Goal: Navigation & Orientation: Find specific page/section

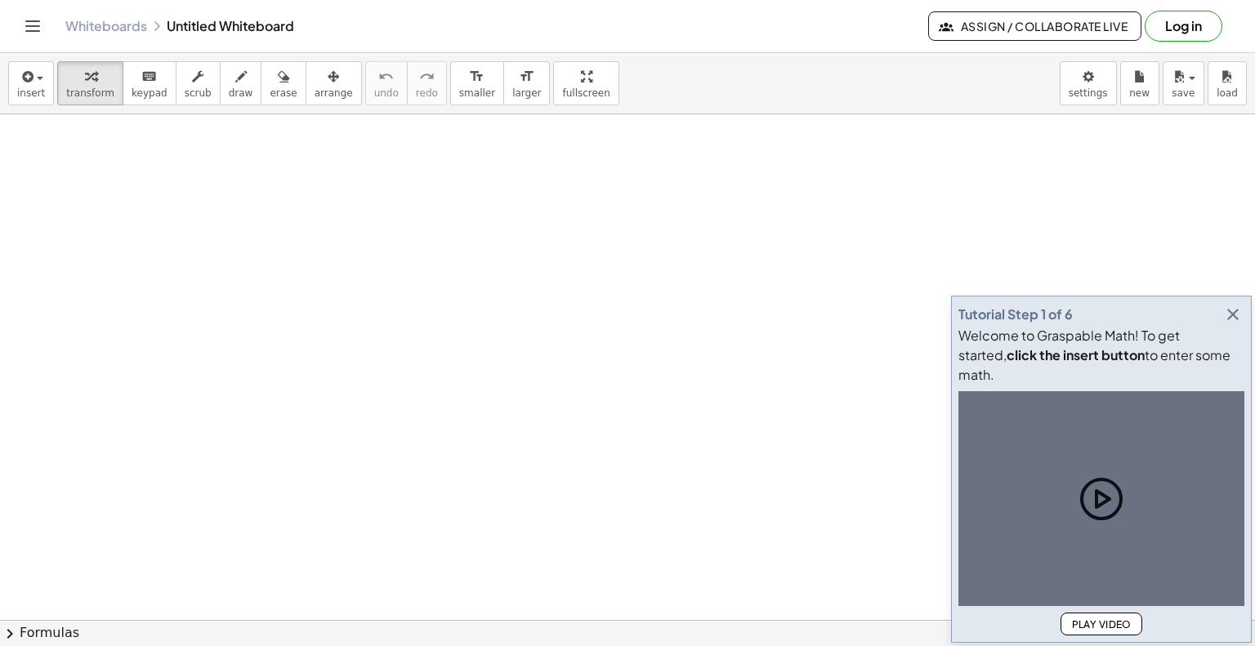
scroll to position [373, 0]
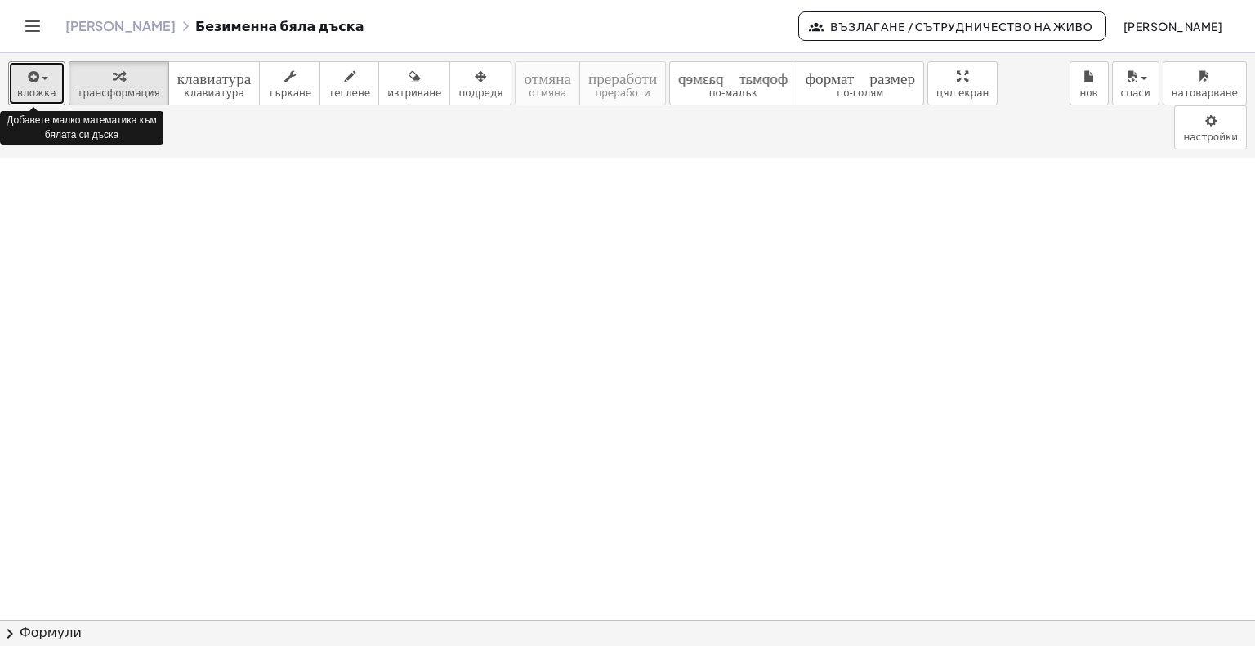
click at [42, 80] on span "button" at bounding box center [45, 78] width 7 height 3
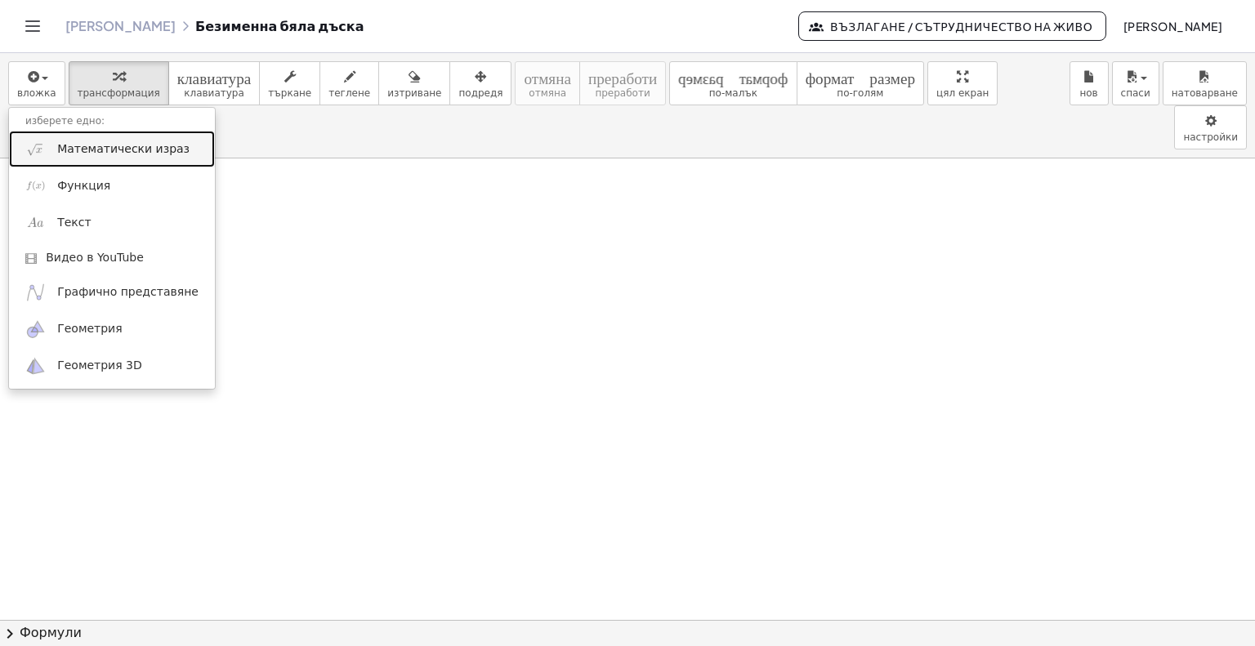
click at [105, 147] on font "Математически израз" at bounding box center [123, 148] width 132 height 13
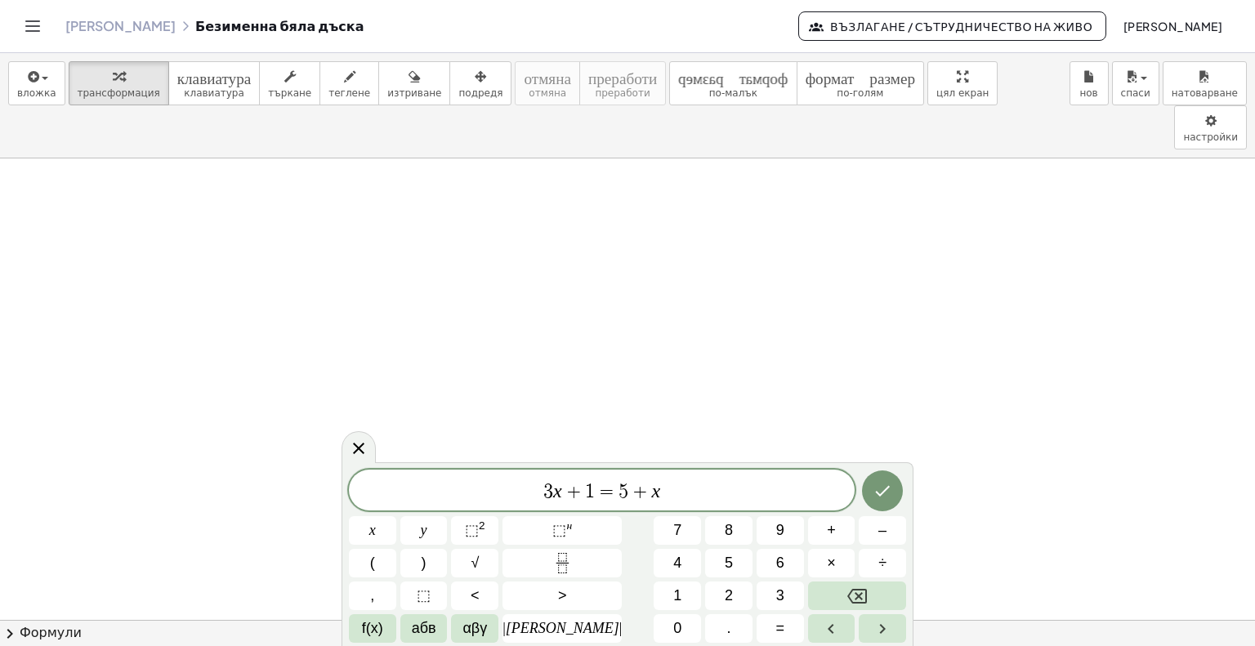
click at [362, 448] on icon at bounding box center [359, 449] width 20 height 20
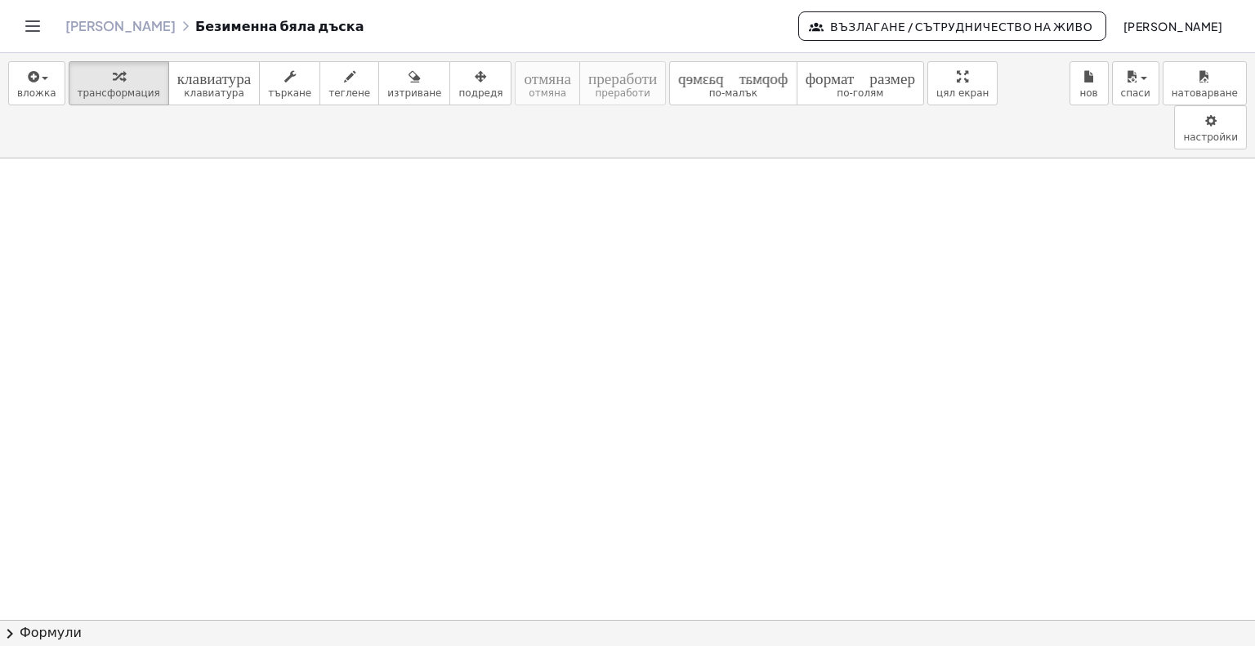
click at [123, 88] on font "трансформация" at bounding box center [119, 92] width 83 height 11
click at [184, 87] on font "клавиатура" at bounding box center [214, 92] width 60 height 11
click at [270, 87] on font "търкане" at bounding box center [289, 92] width 43 height 11
click at [344, 84] on icon "button" at bounding box center [349, 77] width 11 height 20
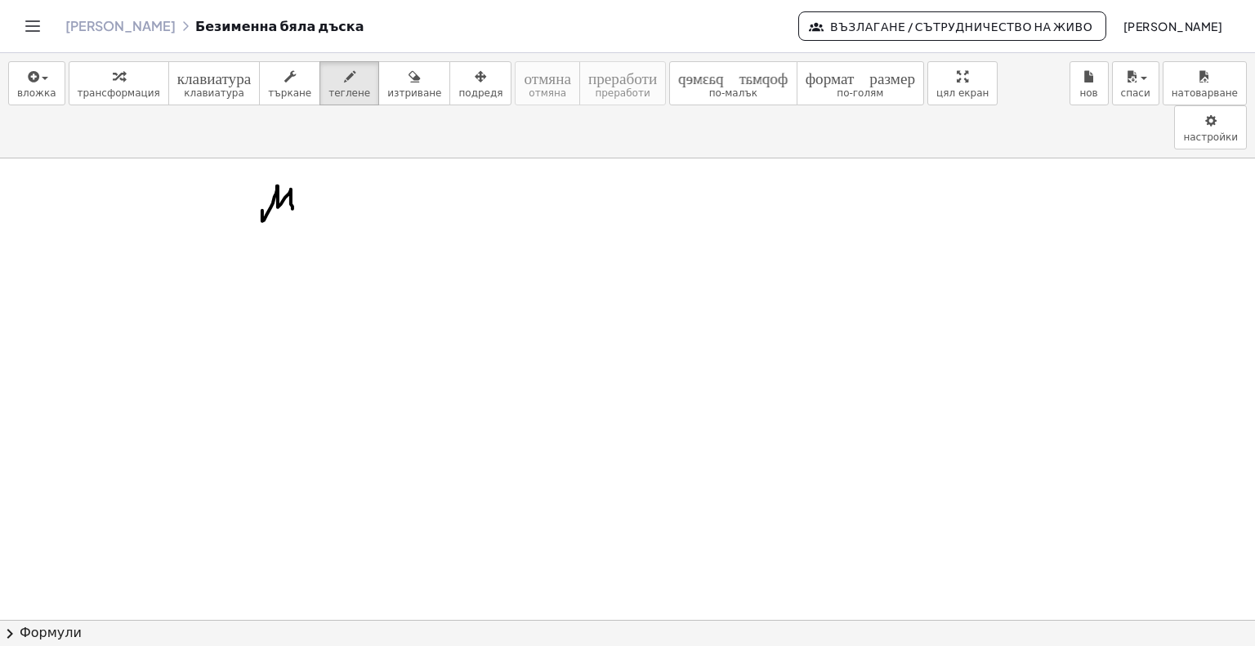
drag, startPoint x: 262, startPoint y: 176, endPoint x: 292, endPoint y: 164, distance: 32.6
click at [328, 81] on div "button" at bounding box center [349, 76] width 42 height 20
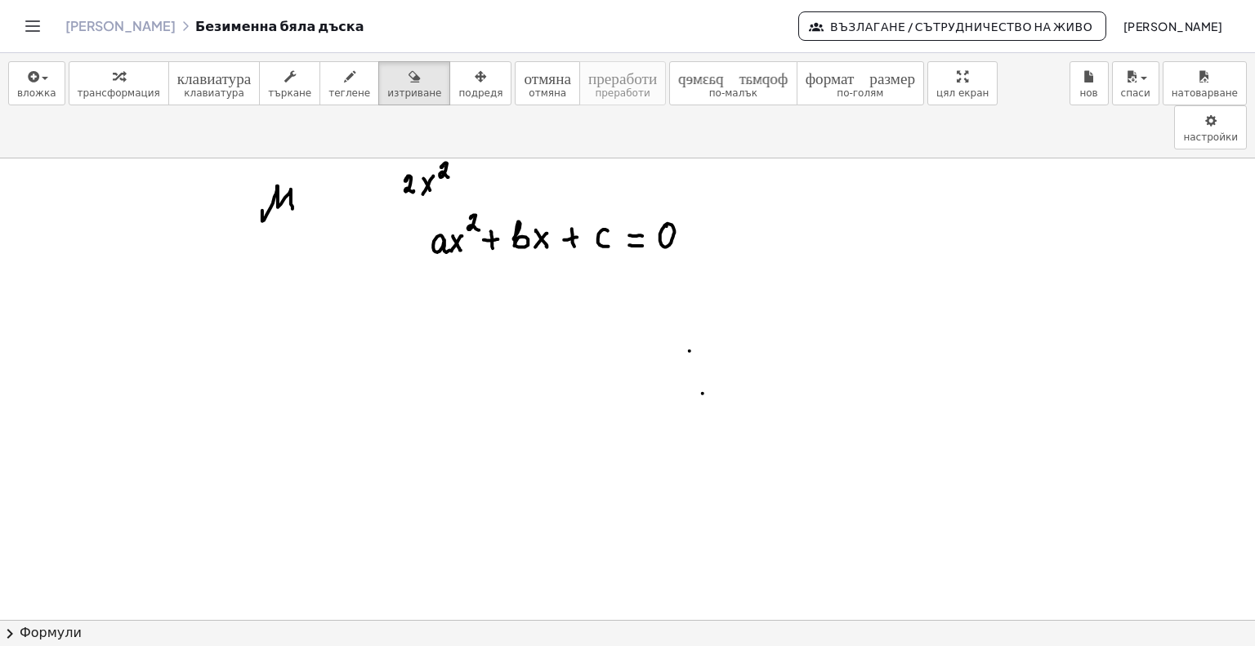
click at [408, 85] on icon "button" at bounding box center [413, 77] width 11 height 20
drag, startPoint x: 408, startPoint y: 120, endPoint x: 533, endPoint y: 163, distance: 131.5
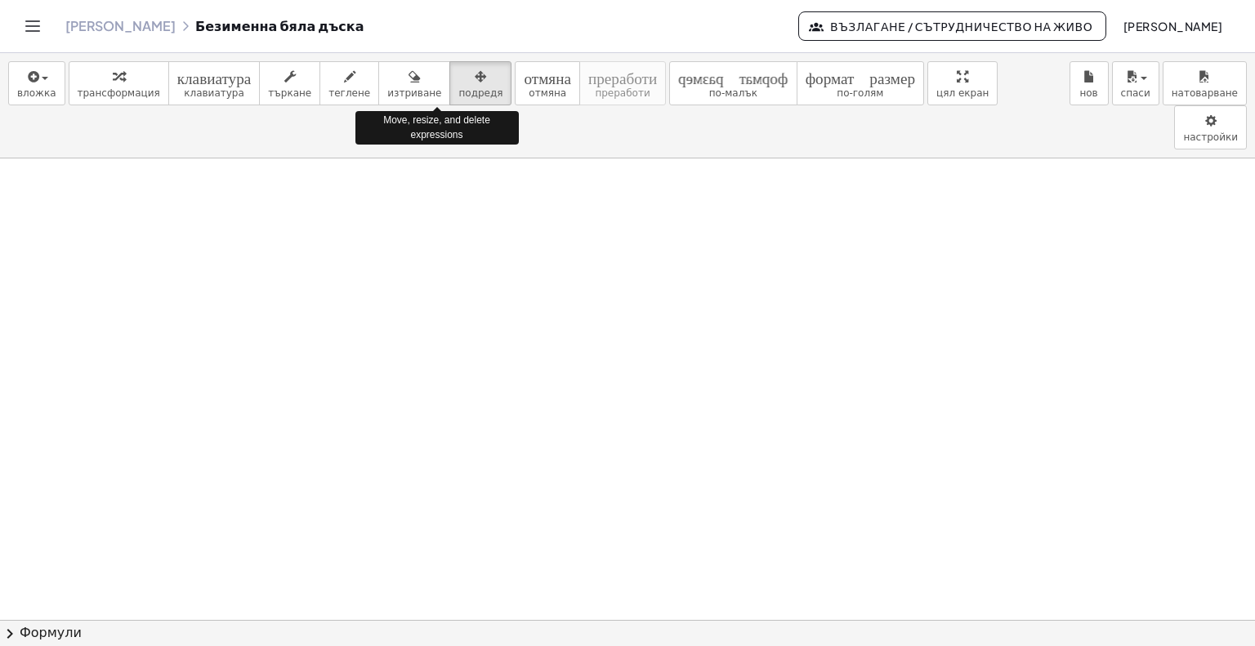
click at [458, 87] on font "подредя" at bounding box center [480, 92] width 44 height 11
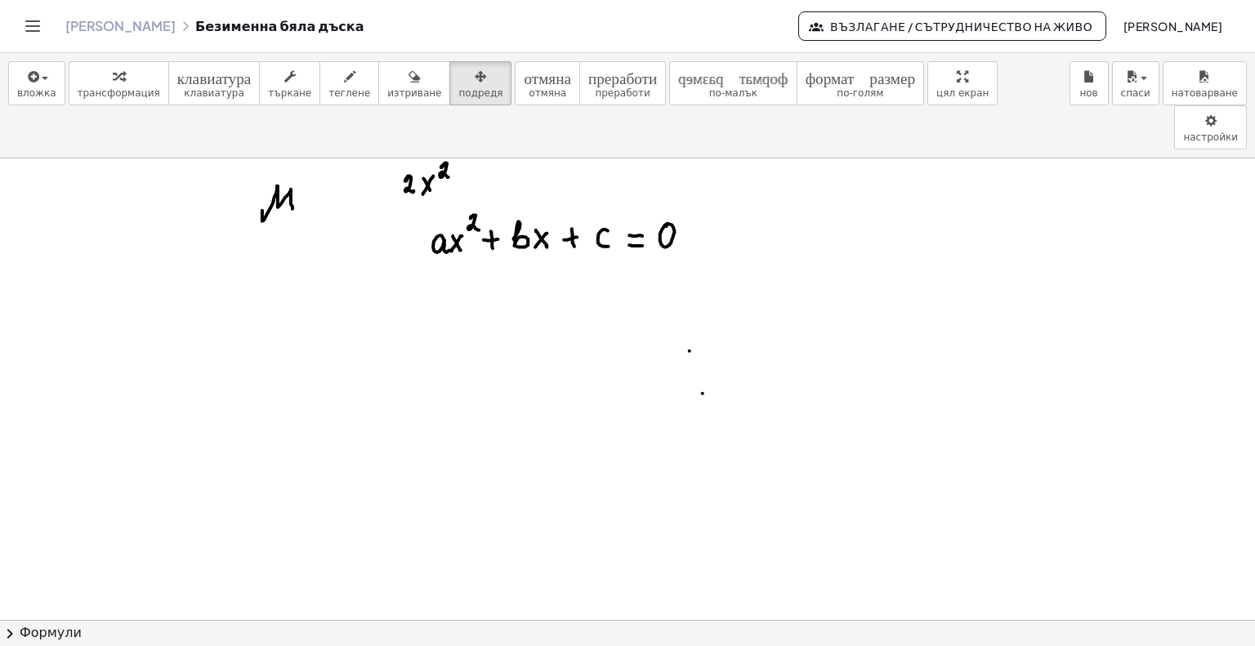
click at [524, 70] on font "отмяна" at bounding box center [547, 77] width 47 height 16
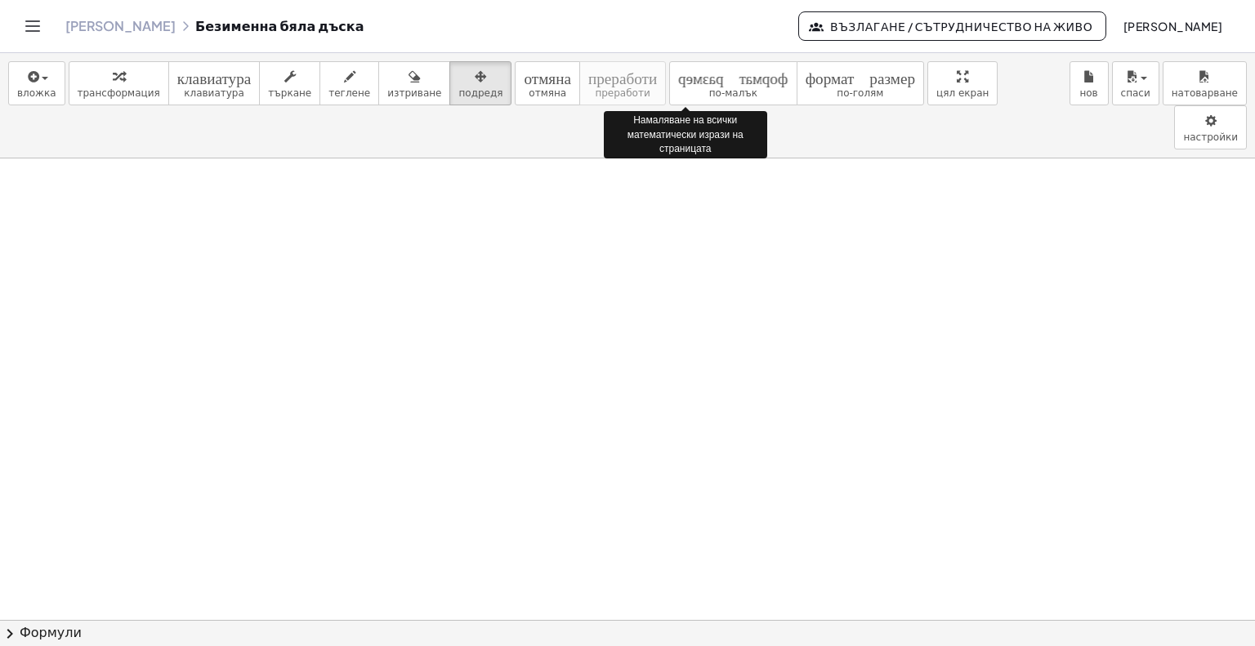
click at [678, 85] on icon "формат_размер" at bounding box center [732, 77] width 109 height 20
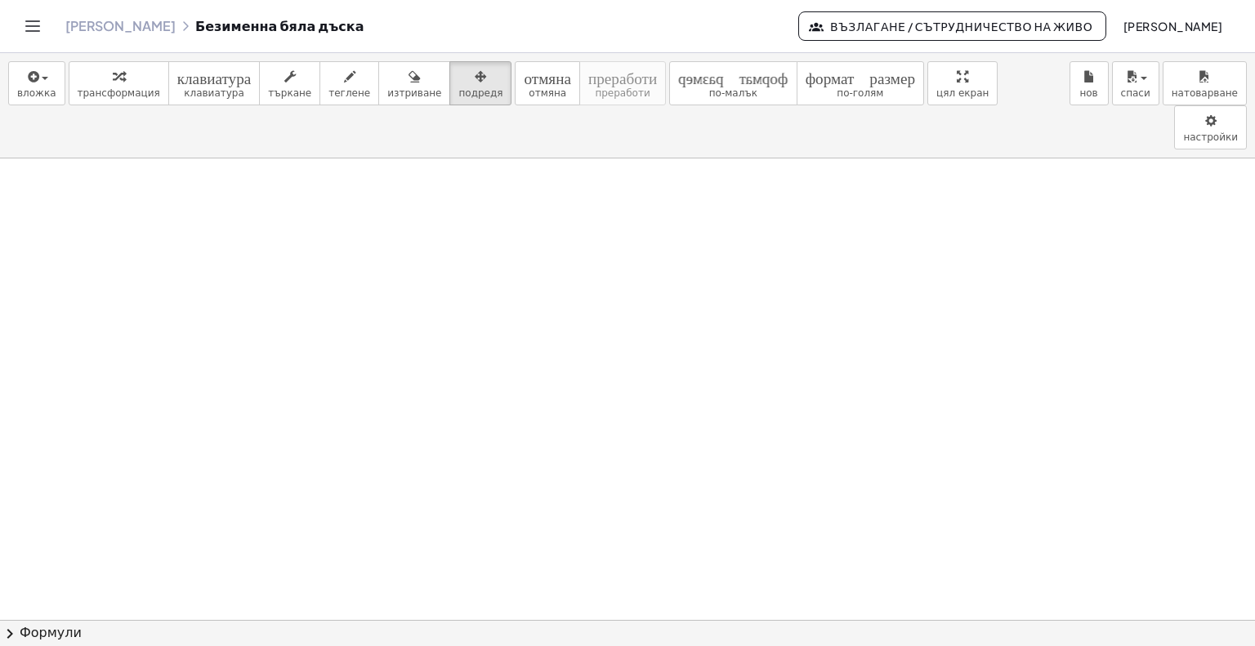
click at [805, 80] on font "формат_размер" at bounding box center [859, 77] width 109 height 16
click at [1051, 75] on body "Разбираеми математически дейности Започнете Банка с дейности Възложена работа К…" at bounding box center [627, 369] width 1255 height 738
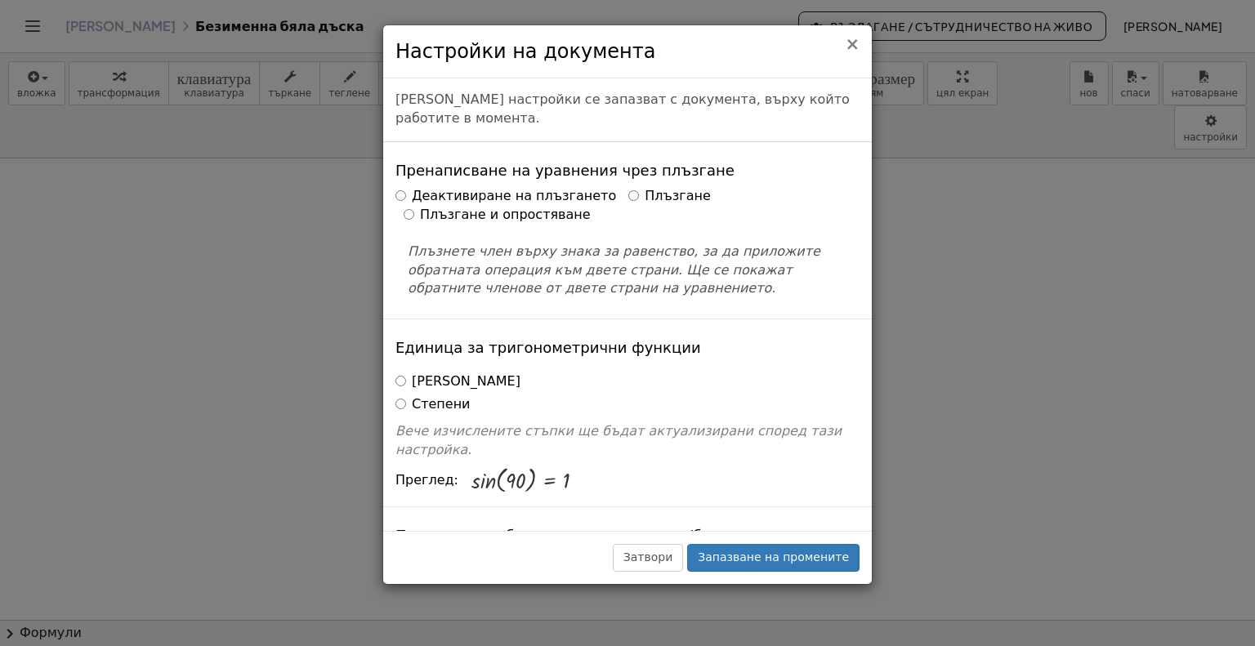
click at [850, 48] on font "×" at bounding box center [852, 44] width 15 height 20
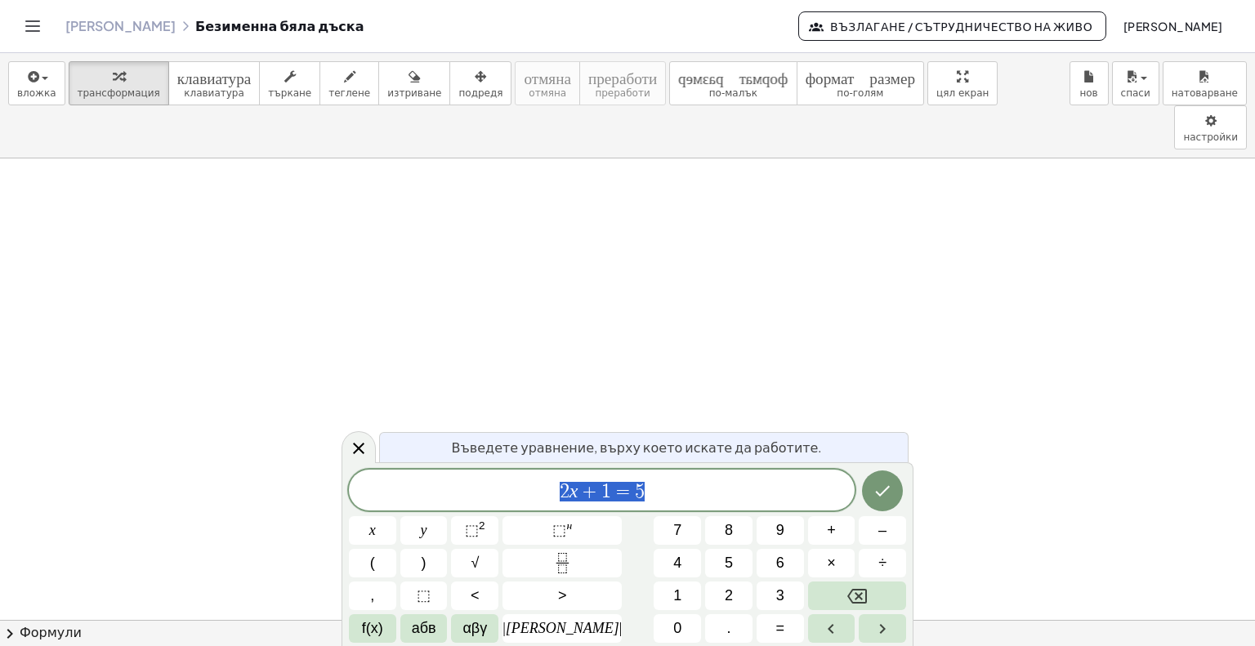
scroll to position [373, 0]
click at [47, 78] on div "button" at bounding box center [36, 76] width 39 height 20
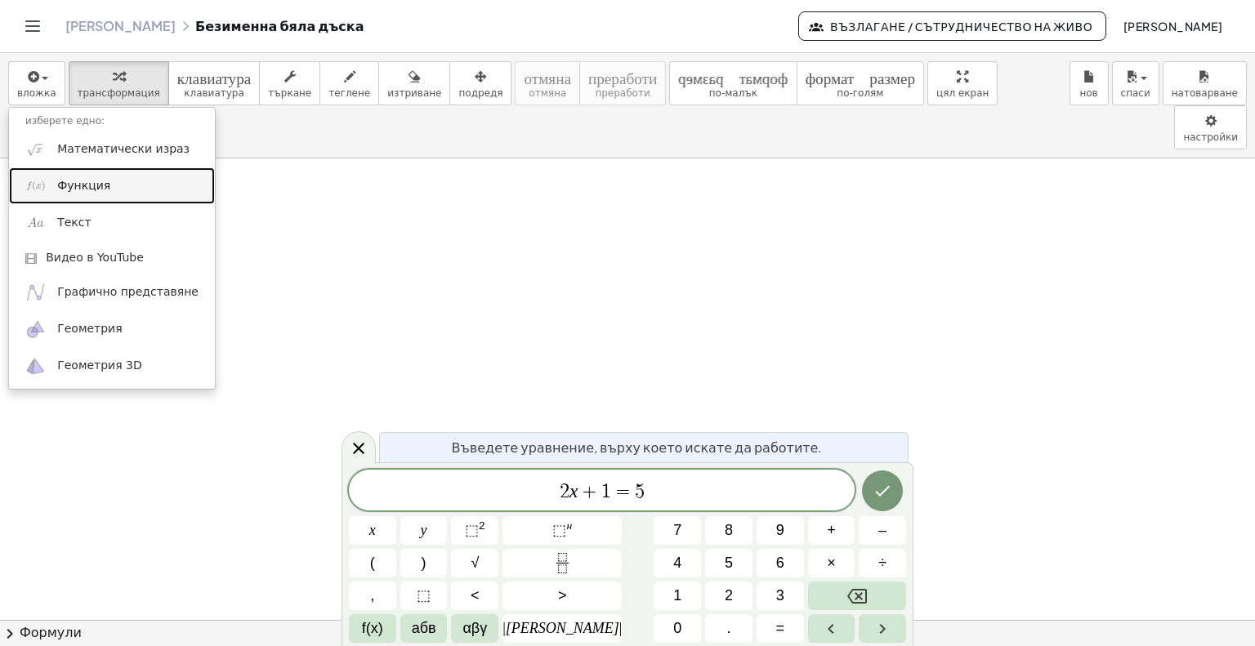
click at [87, 181] on font "Функция" at bounding box center [83, 185] width 53 height 13
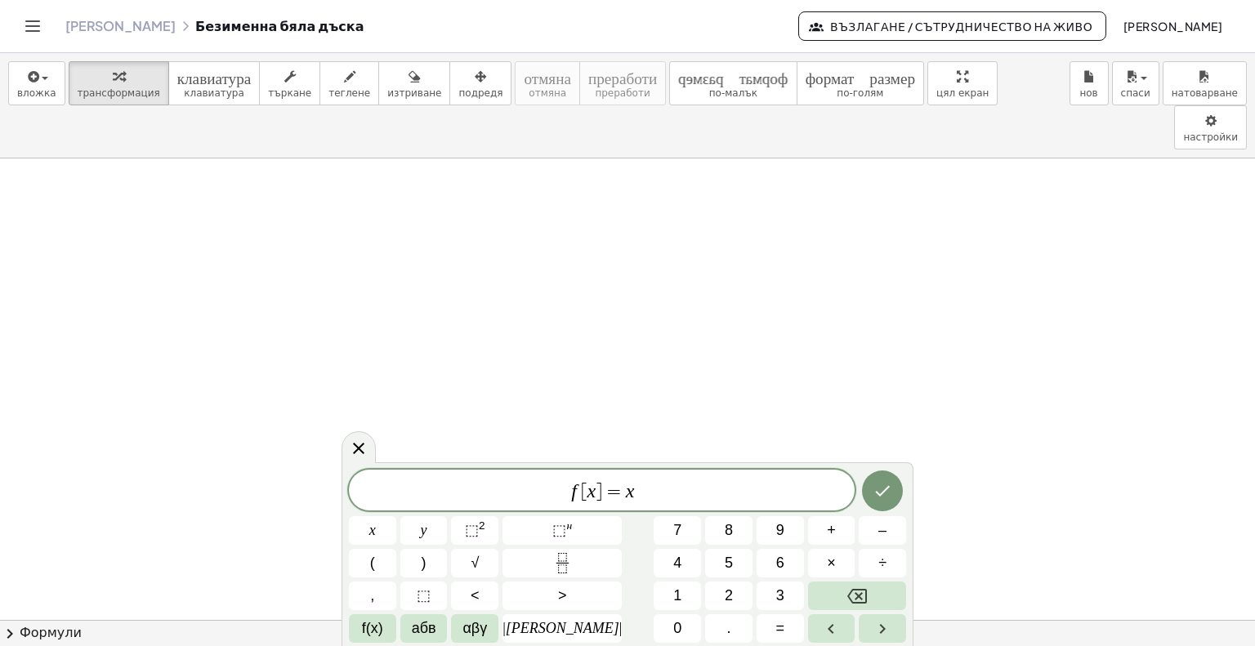
click at [33, 30] on icon "Превключване на навигацията" at bounding box center [33, 26] width 14 height 10
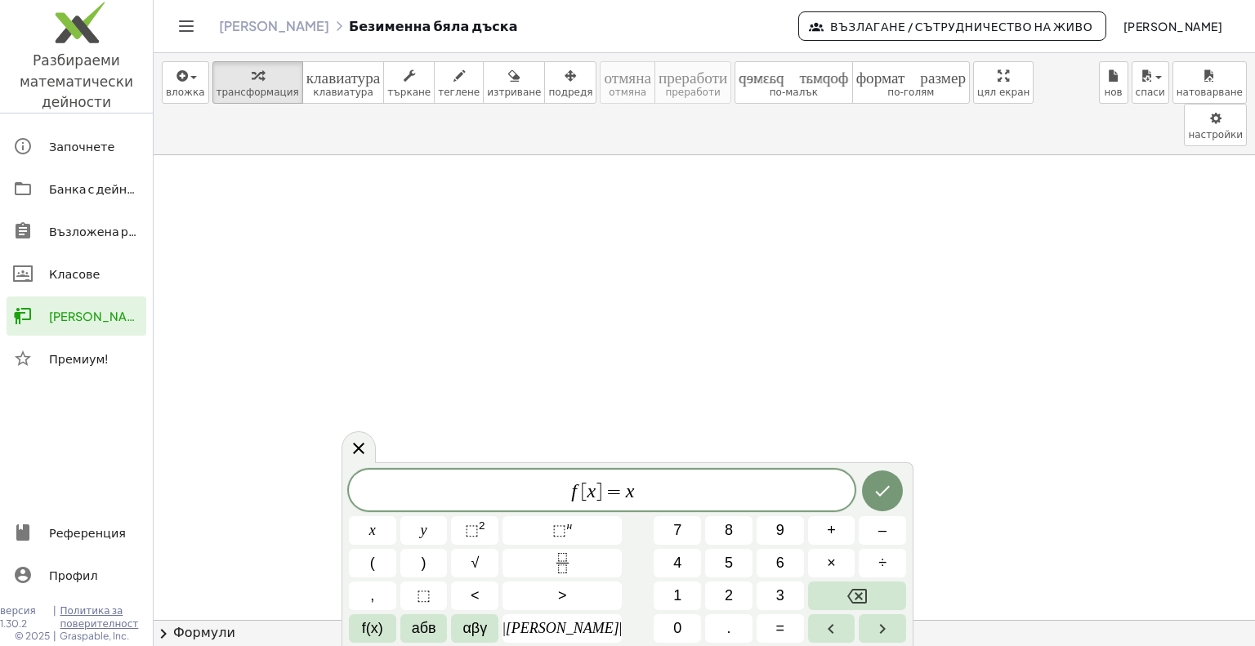
click at [67, 189] on font "Банка с дейности" at bounding box center [102, 188] width 106 height 15
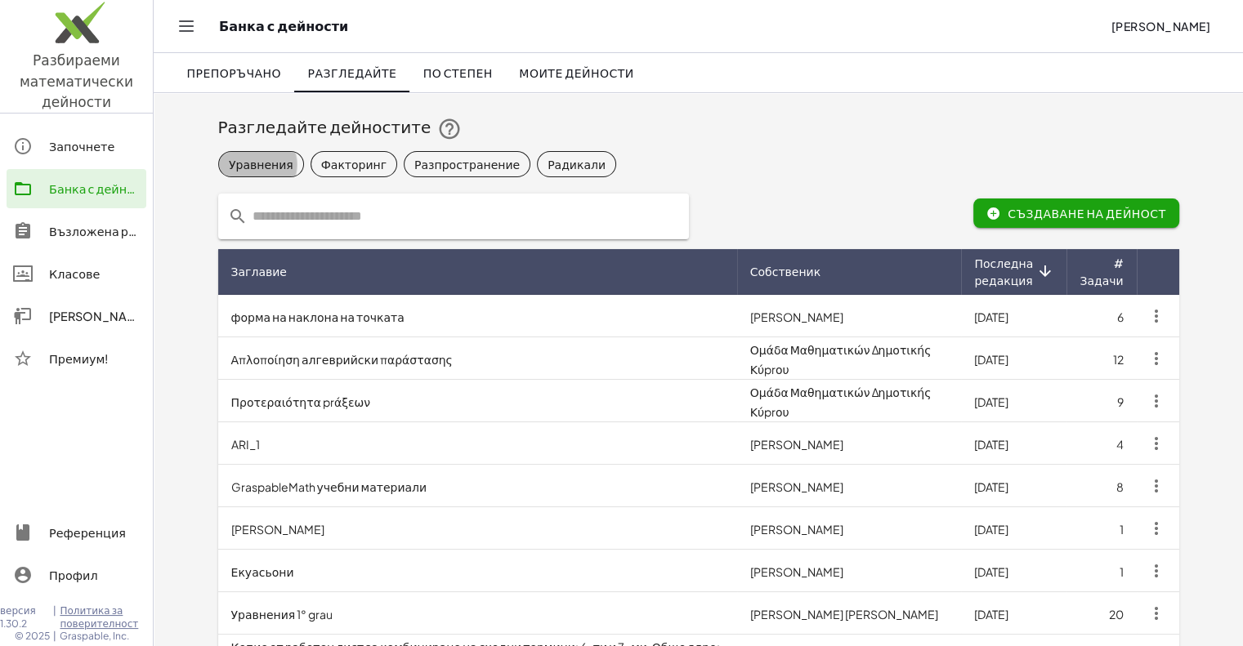
click at [261, 161] on font "Уравнения" at bounding box center [261, 163] width 65 height 15
click at [340, 169] on font "Факторинг" at bounding box center [367, 163] width 65 height 15
click at [453, 163] on font "Разпространение" at bounding box center [496, 163] width 105 height 15
click at [601, 154] on span "Радикали" at bounding box center [620, 164] width 79 height 26
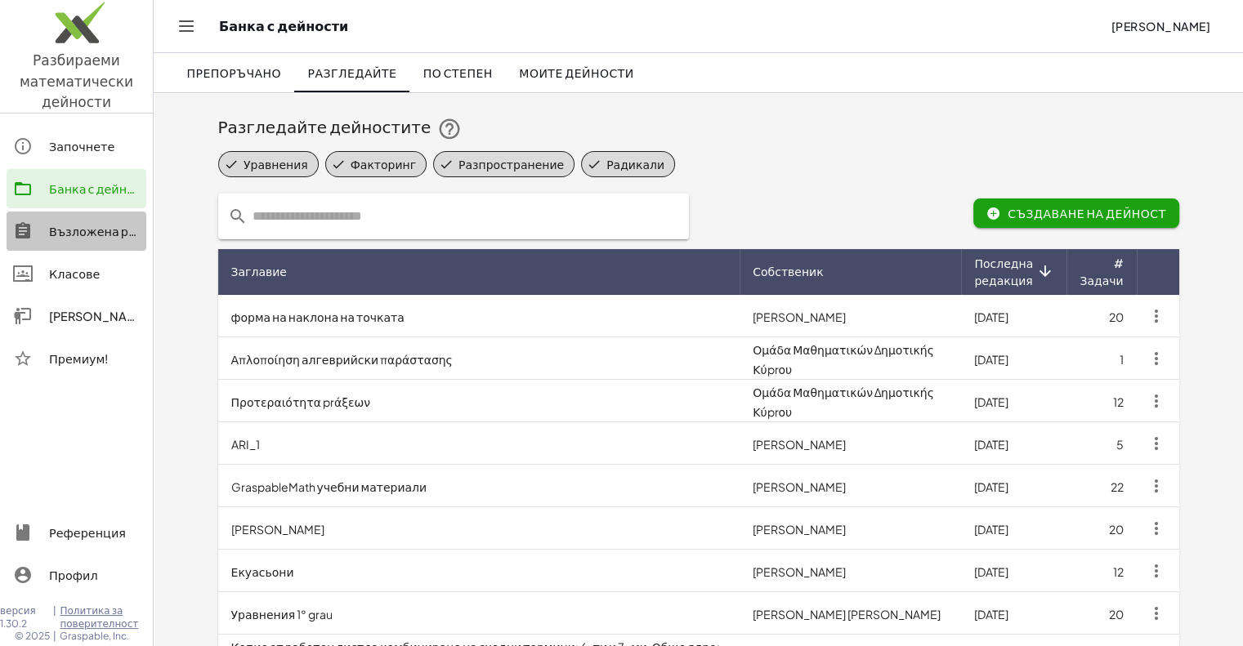
click at [73, 230] on font "Възложена работа" at bounding box center [106, 231] width 115 height 15
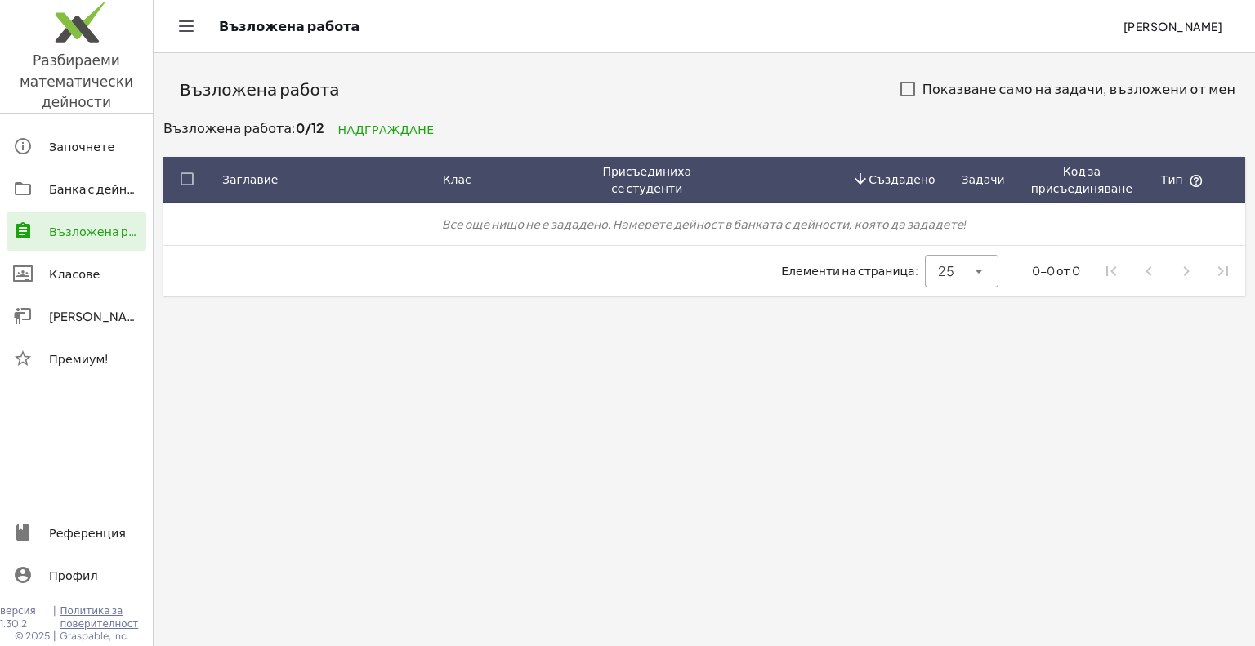
click at [65, 279] on font "Класове" at bounding box center [74, 273] width 51 height 15
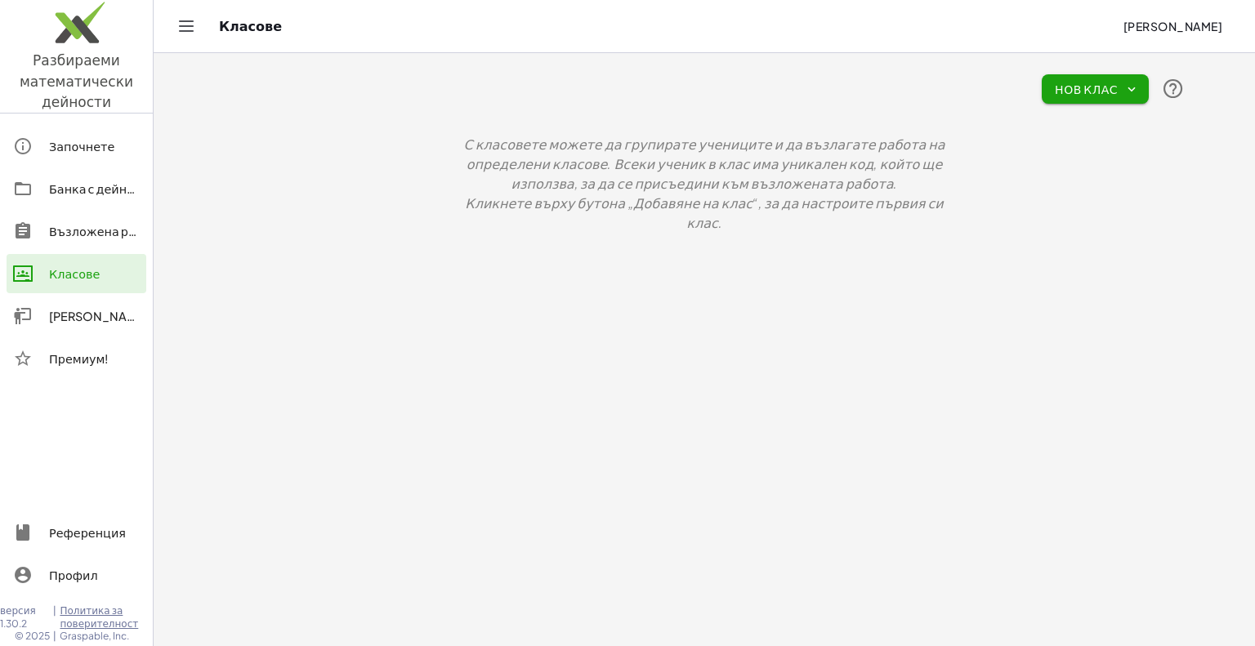
click at [98, 318] on font "[PERSON_NAME]" at bounding box center [98, 316] width 99 height 15
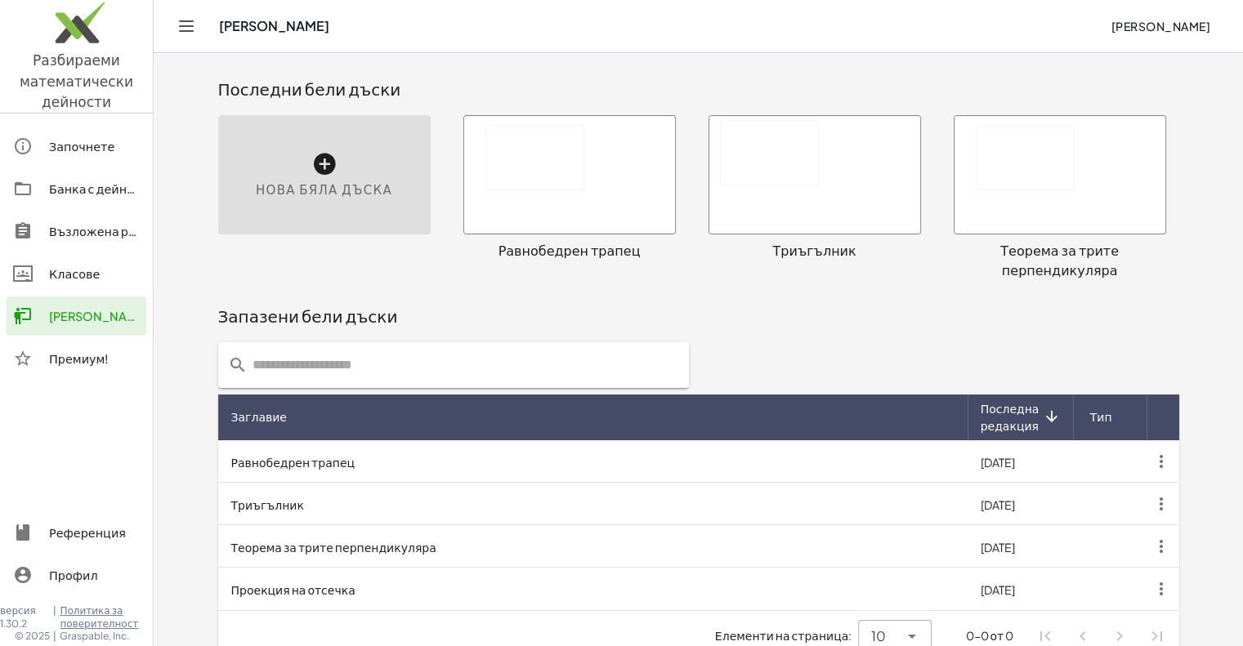
click at [288, 455] on font "Равнобедрен трапец" at bounding box center [293, 462] width 124 height 15
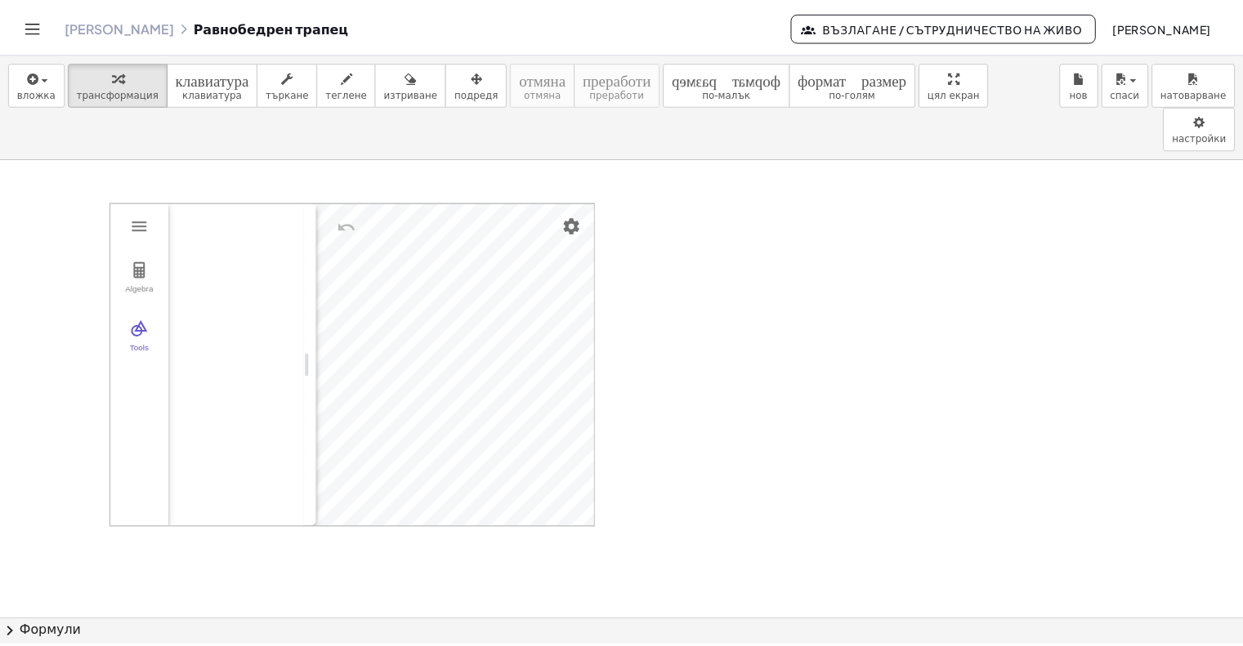
scroll to position [915, 0]
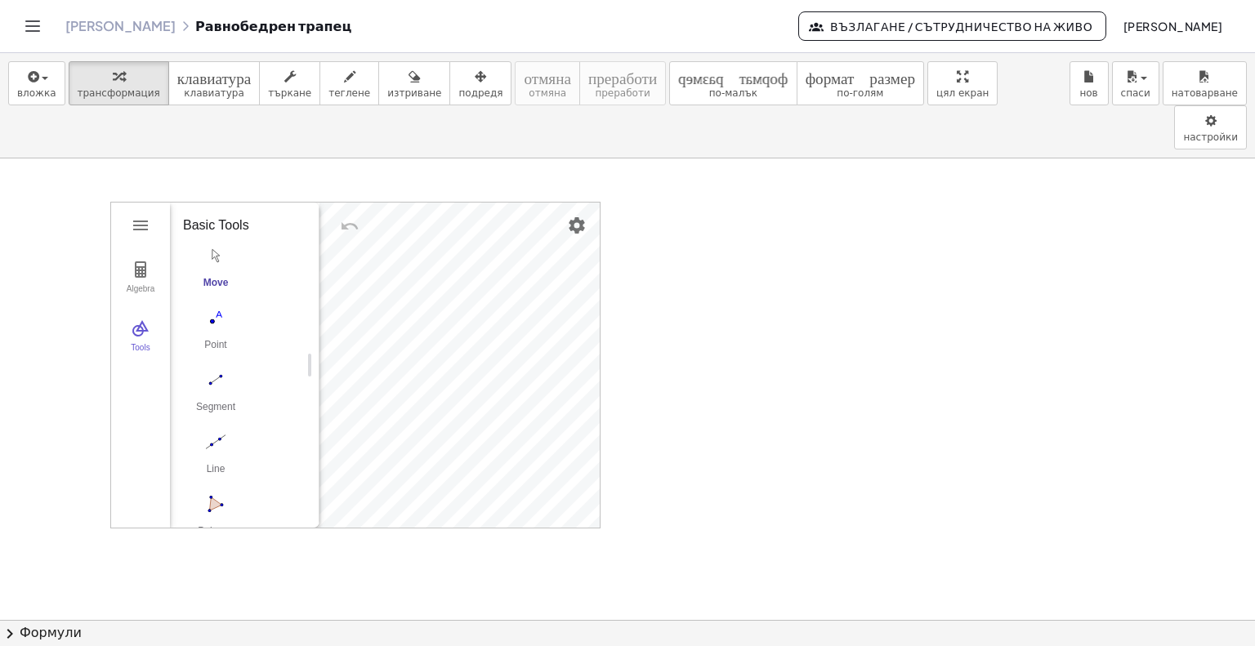
click at [35, 21] on icon "Превключване на навигацията" at bounding box center [33, 26] width 14 height 10
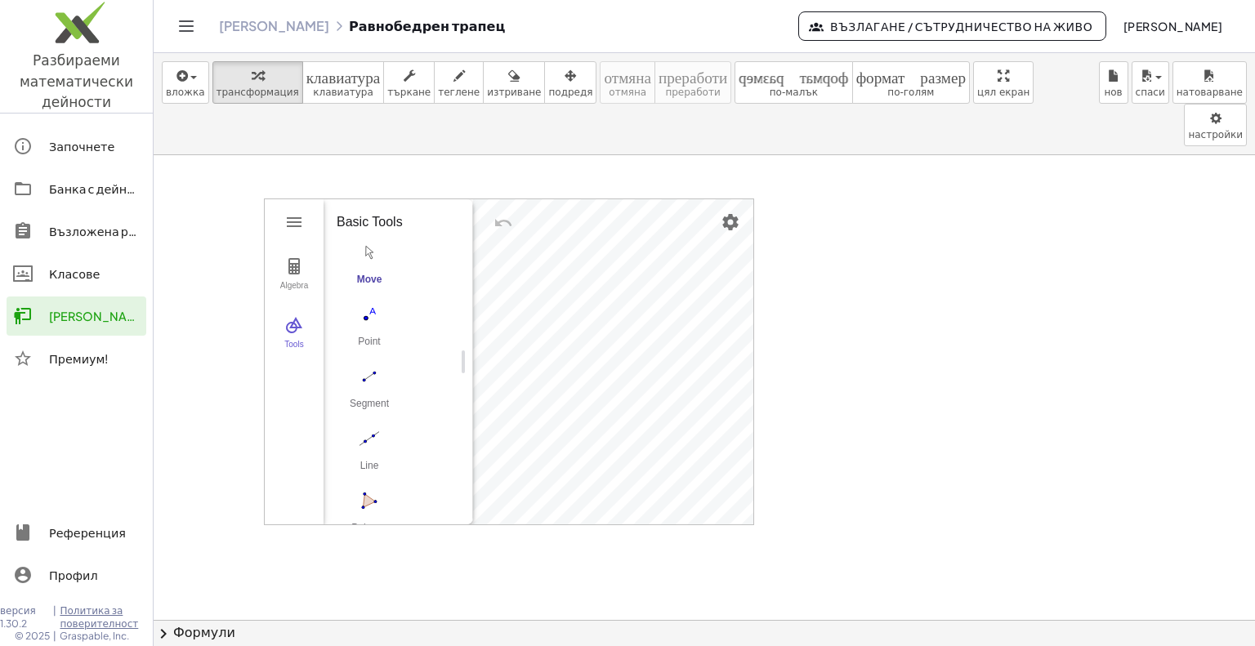
click at [86, 578] on font "Профил" at bounding box center [73, 575] width 49 height 15
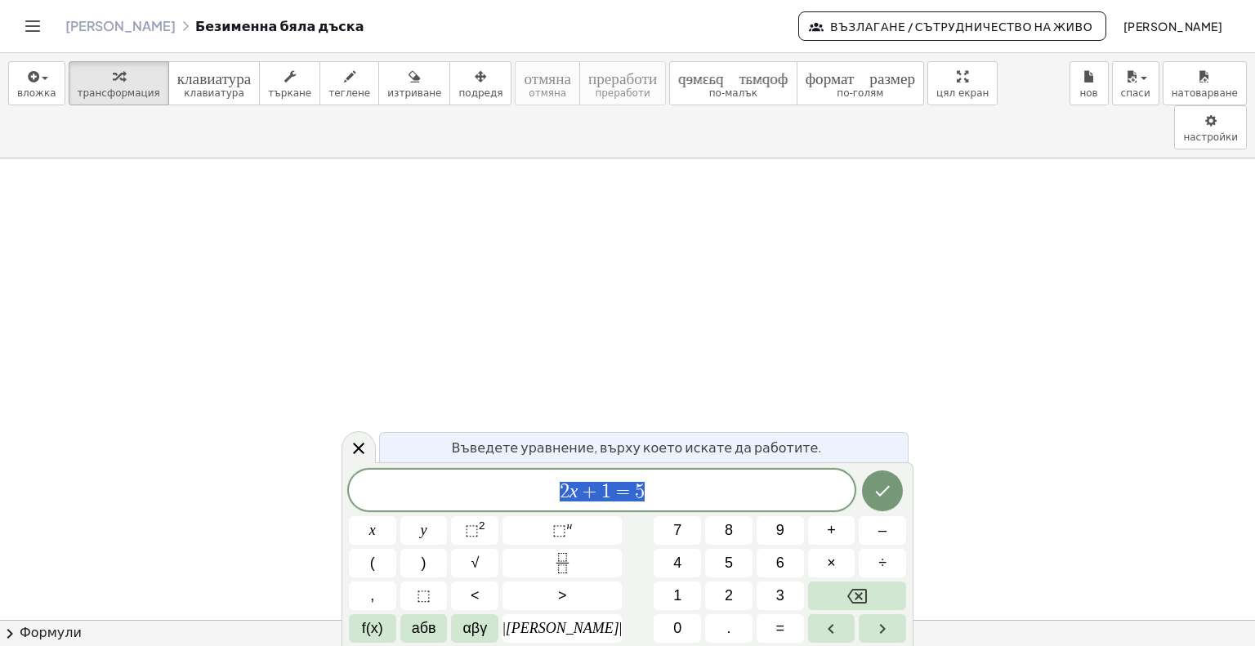
scroll to position [373, 0]
